Goal: Task Accomplishment & Management: Manage account settings

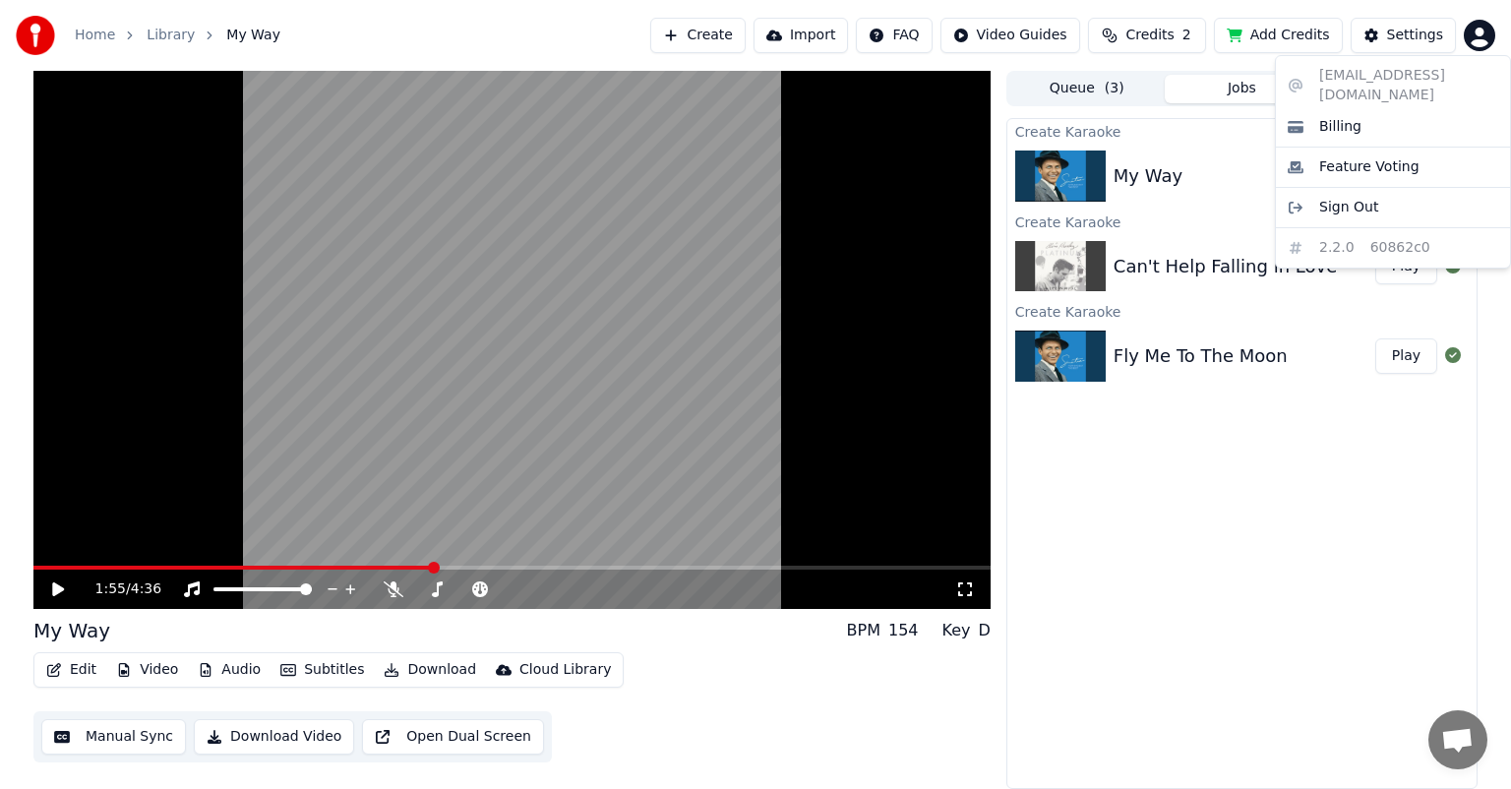
click at [1484, 29] on html "Home Library My Way Create Import FAQ Video Guides Credits 2 Add Credits Settin…" at bounding box center [755, 394] width 1511 height 789
click at [1356, 198] on span "Sign Out" at bounding box center [1349, 208] width 59 height 20
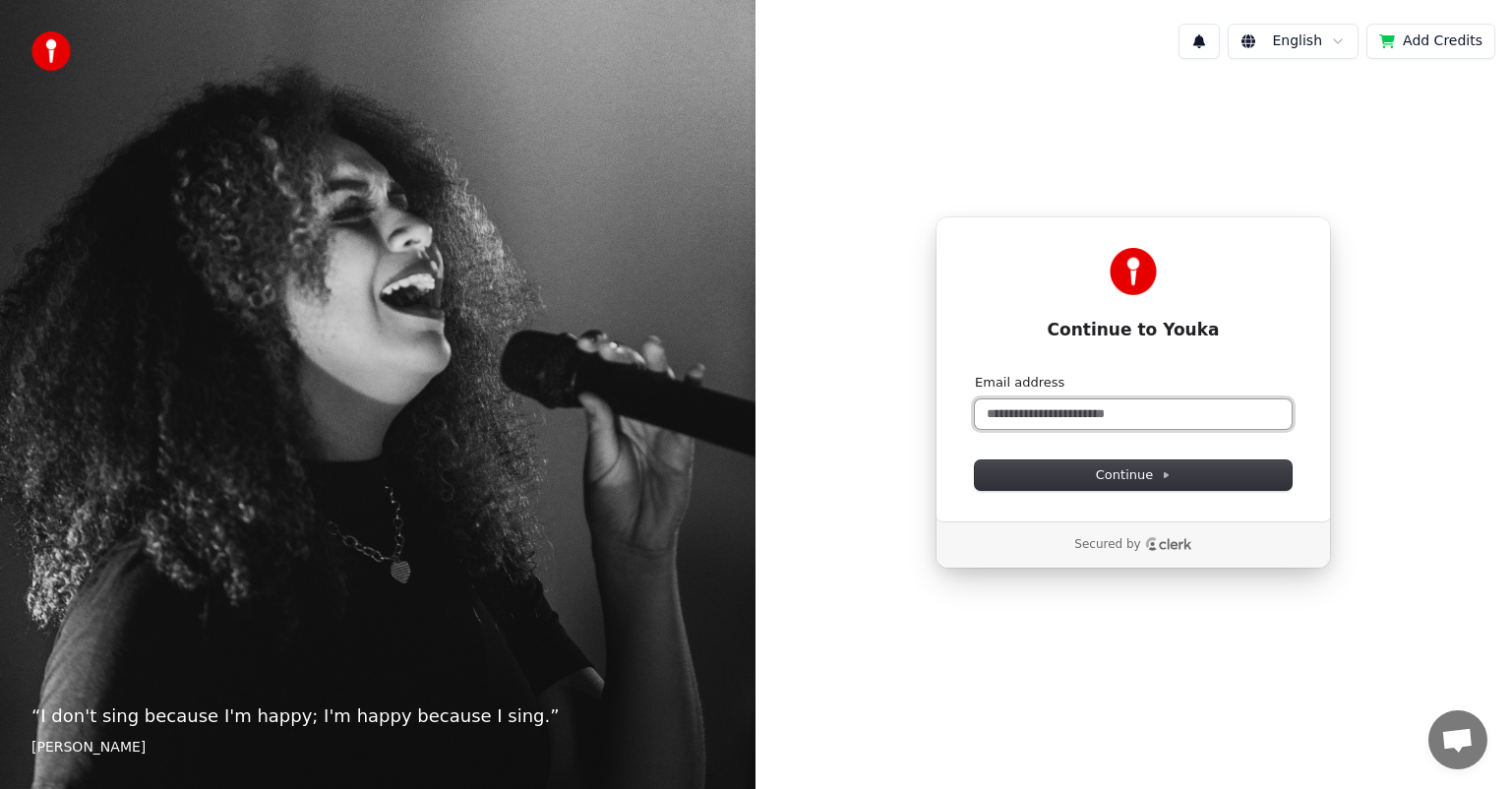
click at [1071, 411] on input "Email address" at bounding box center [1133, 415] width 317 height 30
click at [1134, 469] on span "Continue" at bounding box center [1133, 475] width 75 height 18
type input "**********"
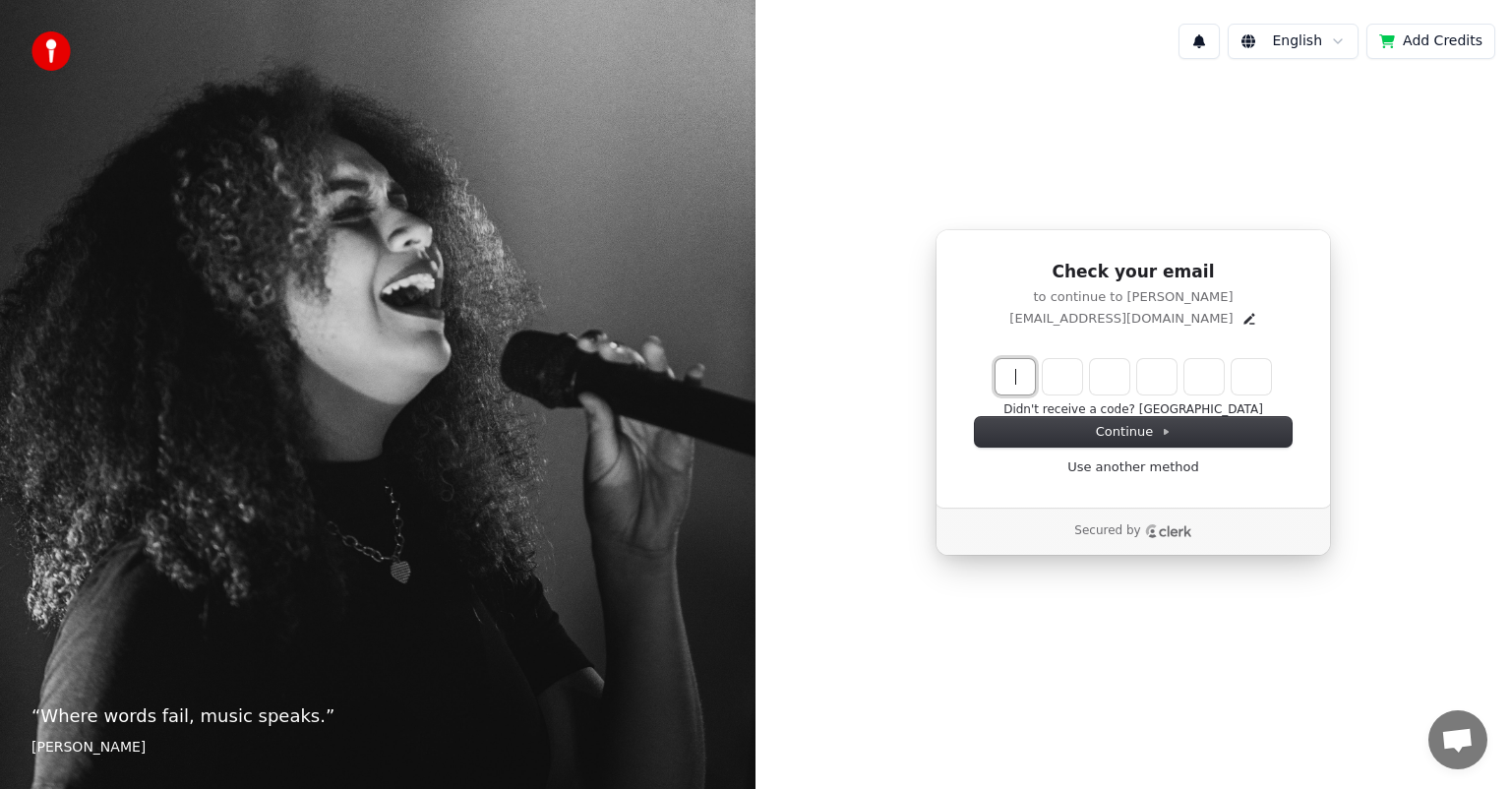
click at [1013, 380] on input "Enter verification code" at bounding box center [1153, 376] width 315 height 35
paste input "******"
type input "******"
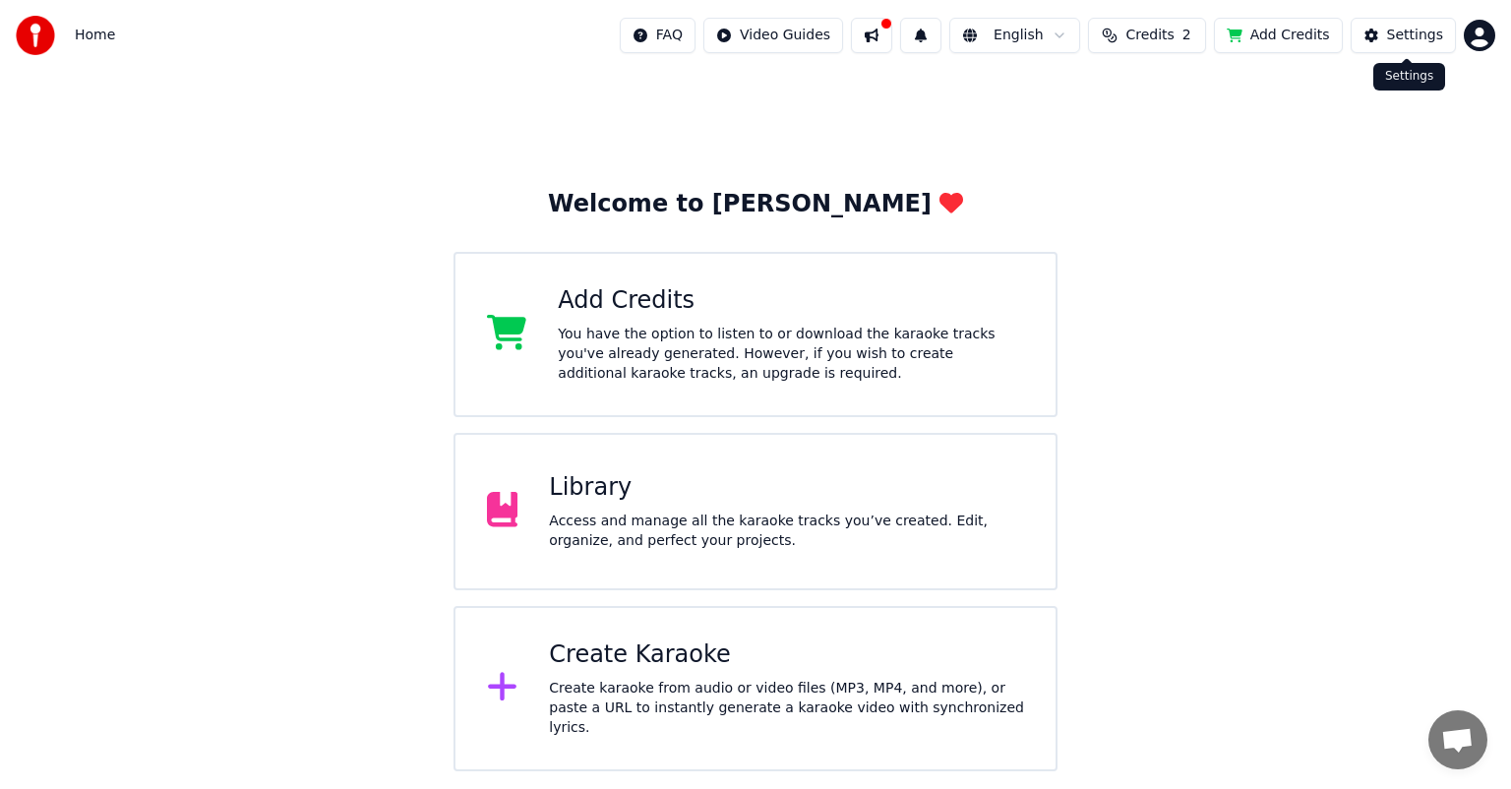
click at [1381, 24] on button "Settings" at bounding box center [1403, 35] width 105 height 35
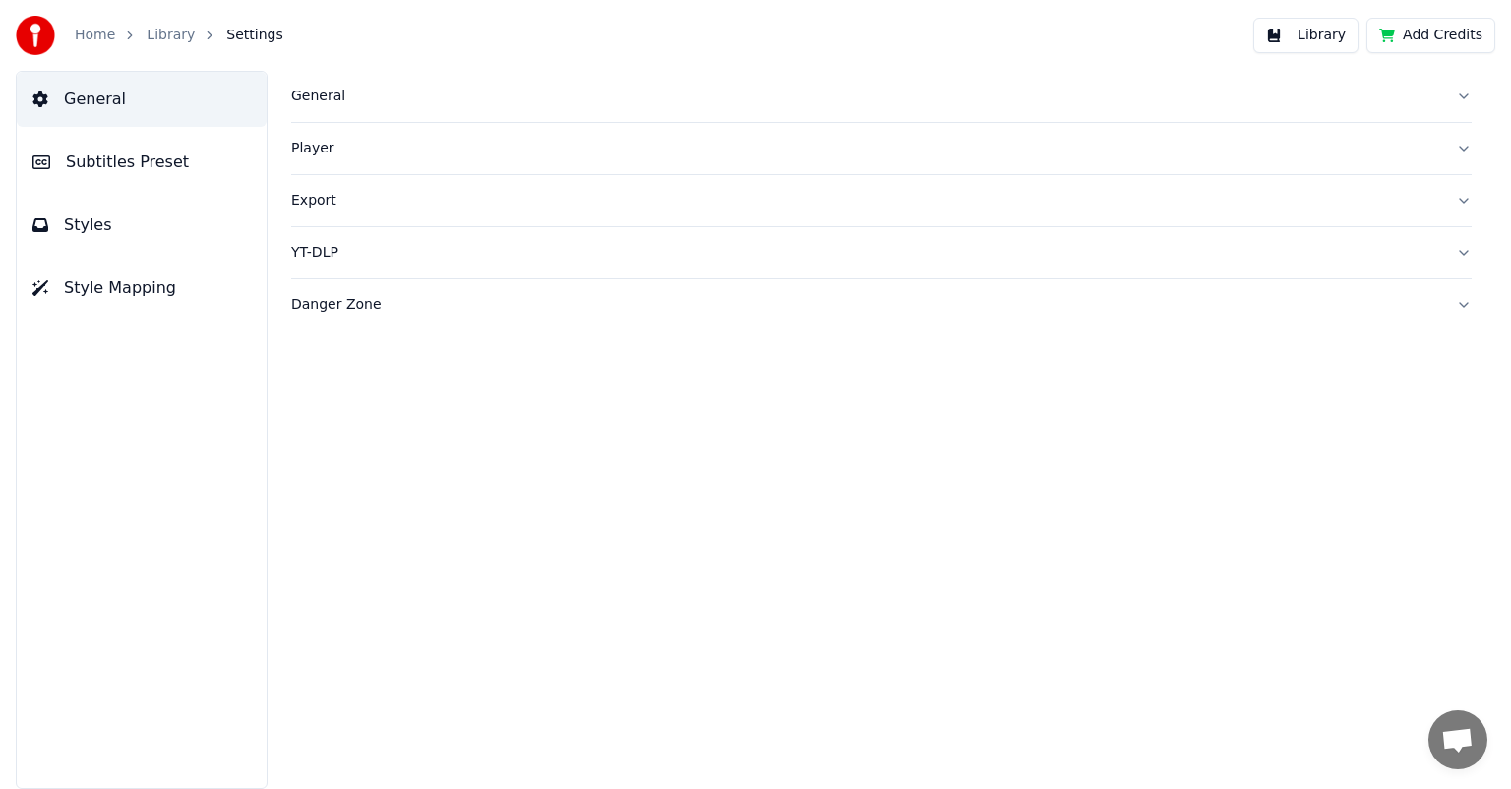
click at [1315, 40] on button "Library" at bounding box center [1306, 35] width 105 height 35
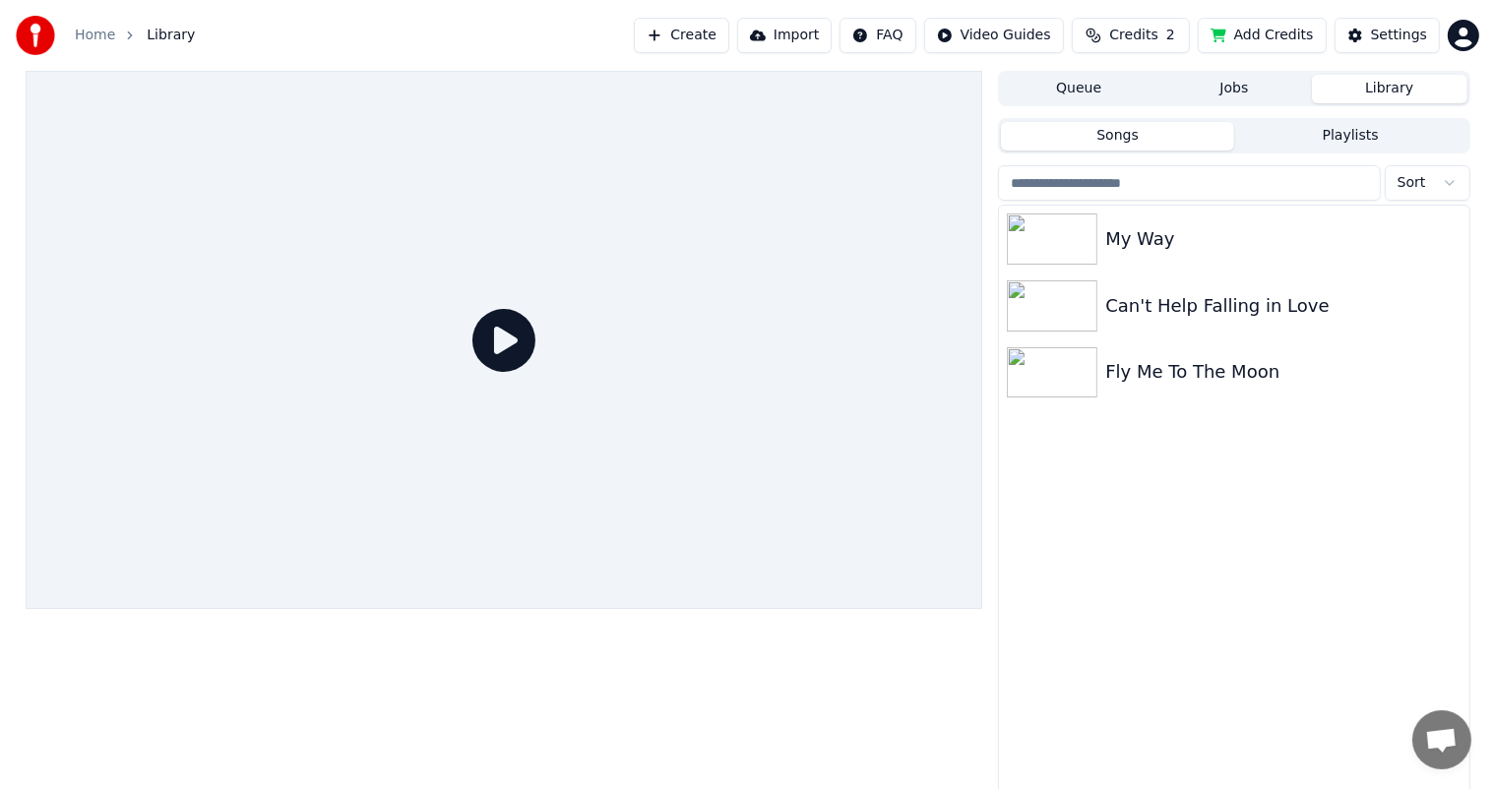
click at [33, 28] on img at bounding box center [35, 35] width 39 height 39
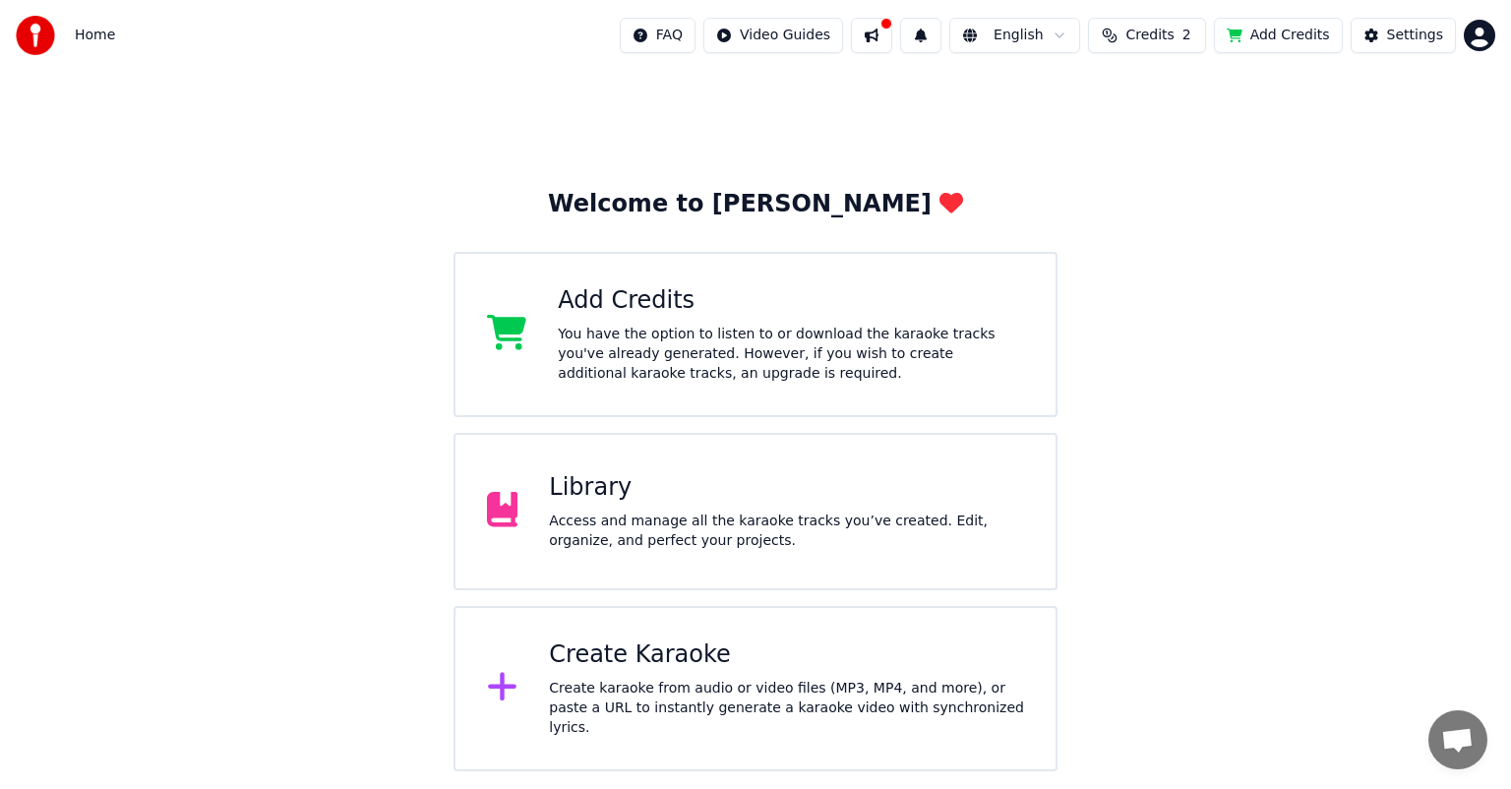
click at [1499, 702] on div "Welcome to Youka Add Credits You have the option to listen to or download the k…" at bounding box center [755, 421] width 1511 height 701
click at [1263, 442] on div "Welcome to Youka Add Credits You have the option to listen to or download the k…" at bounding box center [755, 421] width 1511 height 701
click at [698, 27] on html "Home FAQ Video Guides English Credits 2 Add Credits Settings Welcome to Youka A…" at bounding box center [755, 385] width 1511 height 771
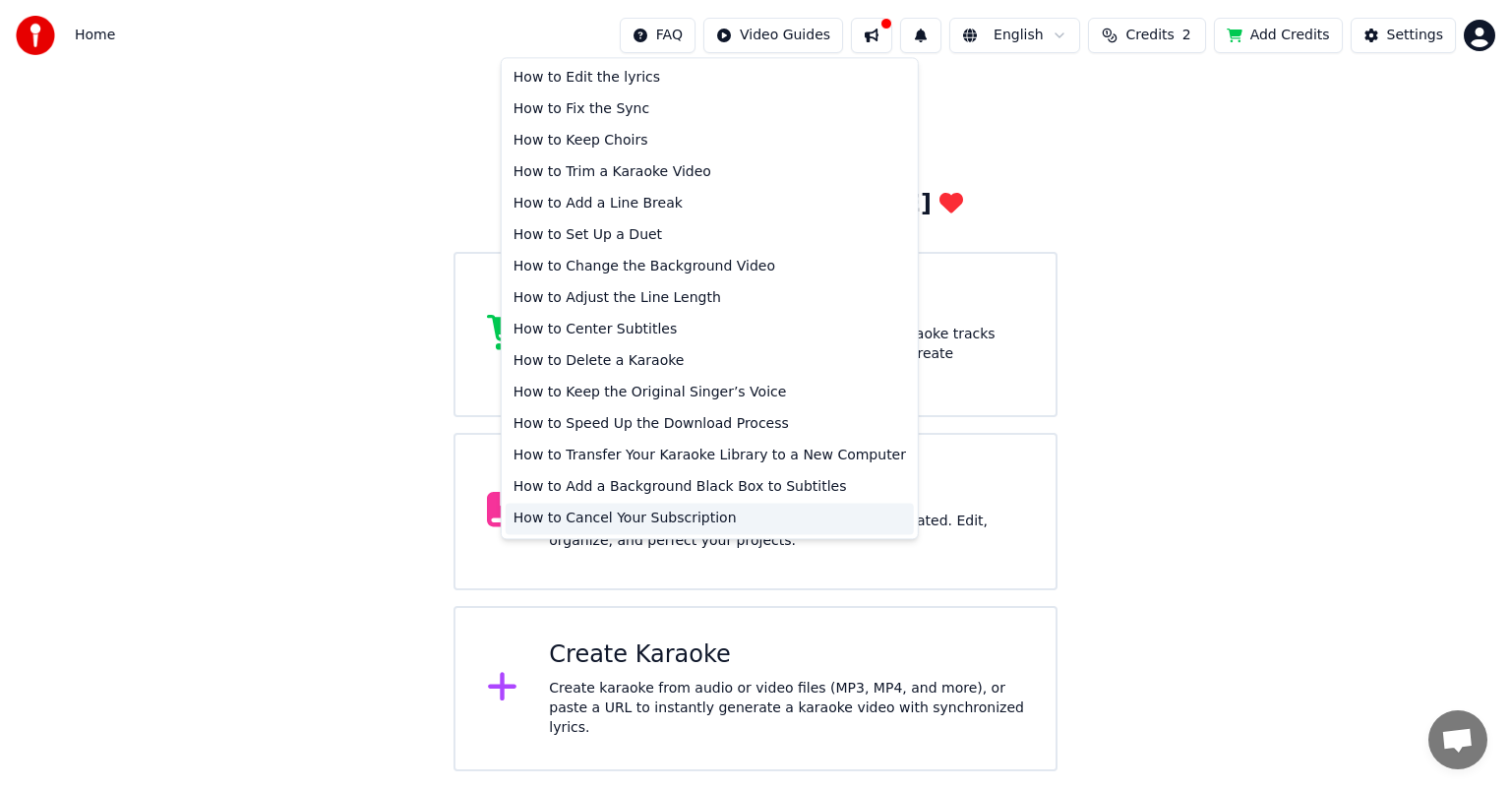
click at [640, 527] on div "How to Cancel Your Subscription" at bounding box center [710, 518] width 408 height 31
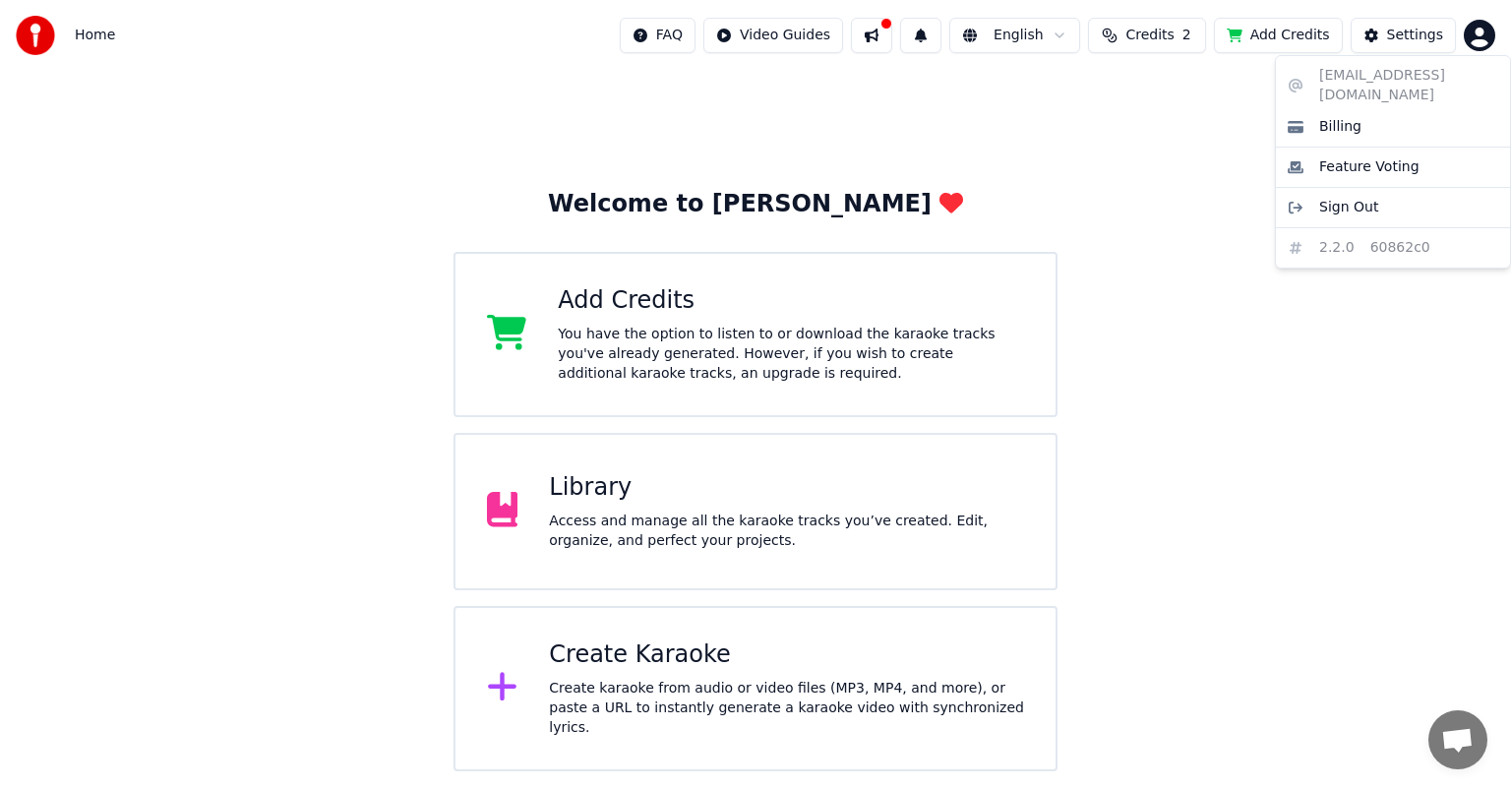
click at [1476, 36] on html "Home FAQ Video Guides English Credits 2 Add Credits Settings Welcome to Youka A…" at bounding box center [755, 385] width 1511 height 771
click at [1413, 111] on div "Billing" at bounding box center [1393, 126] width 226 height 31
click at [1481, 32] on html "Home FAQ Video Guides English Credits 2 Add Credits Settings Welcome to Youka A…" at bounding box center [755, 385] width 1511 height 771
click at [1406, 33] on html "Home FAQ Video Guides English Credits 2 Add Credits Settings Welcome to Youka A…" at bounding box center [755, 385] width 1511 height 771
click at [1406, 33] on div "Settings" at bounding box center [1415, 36] width 56 height 20
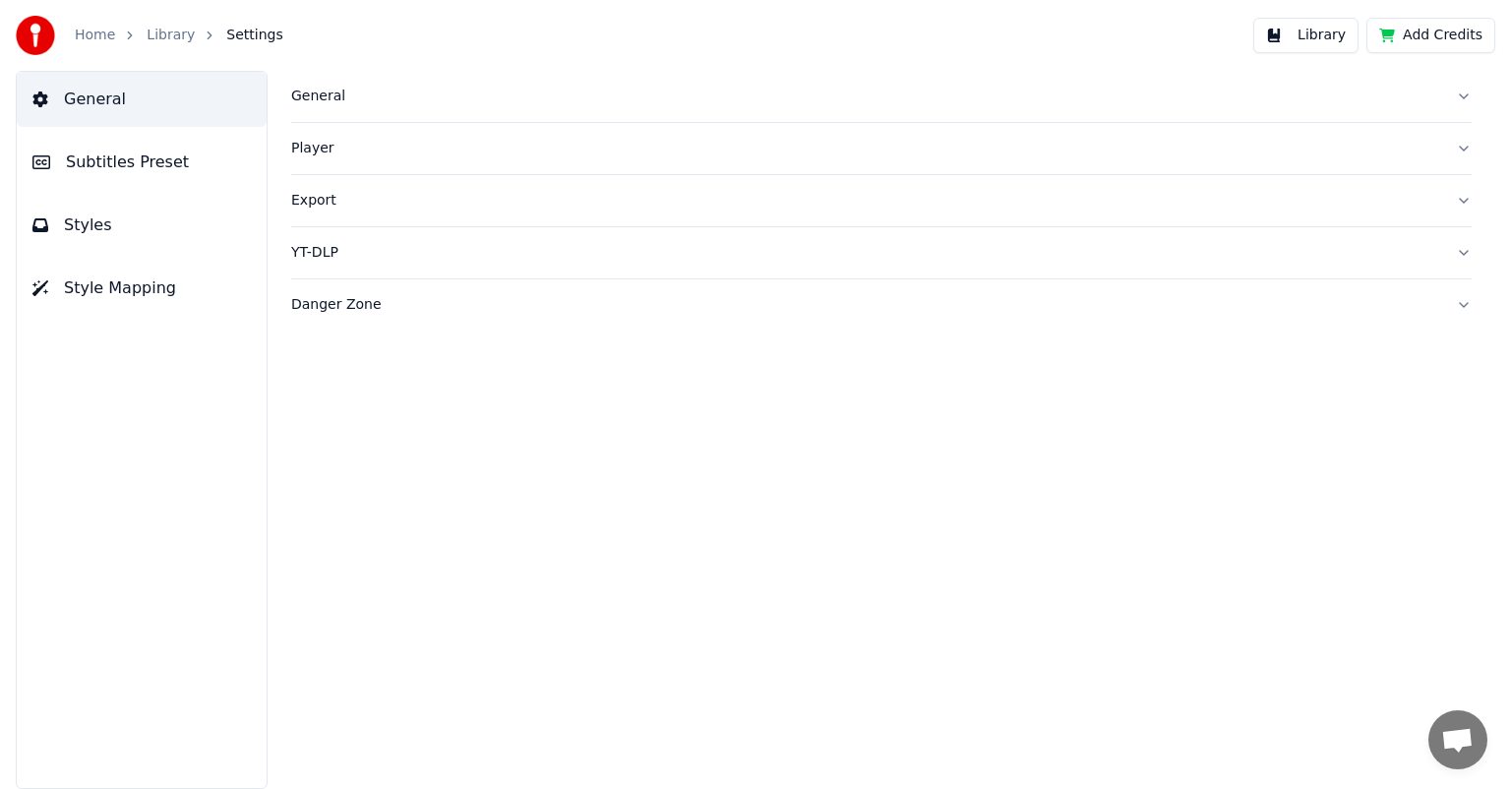
click at [305, 94] on div "General" at bounding box center [865, 97] width 1149 height 20
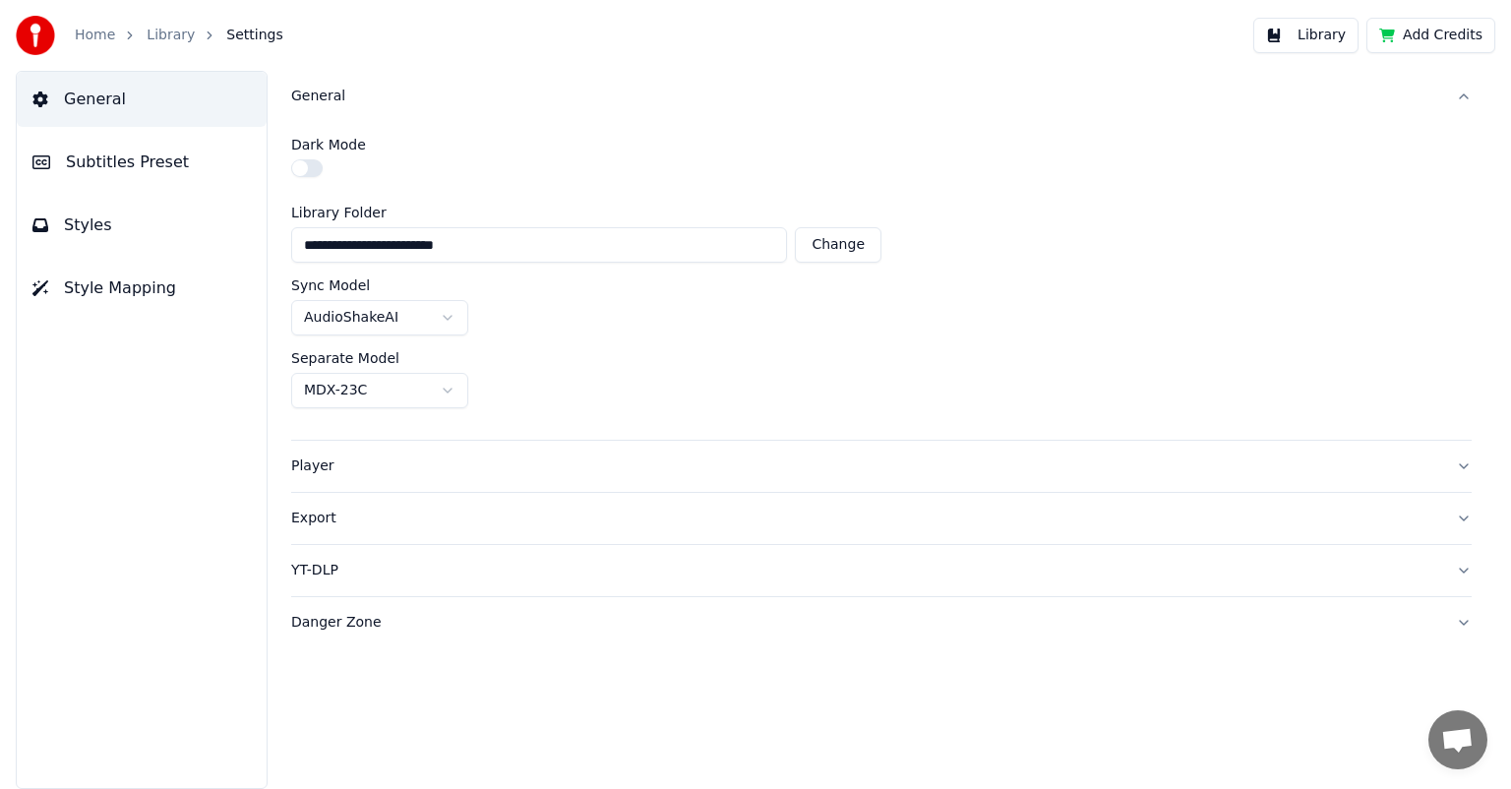
click at [87, 27] on link "Home" at bounding box center [95, 36] width 40 height 20
